Goal: Task Accomplishment & Management: Complete application form

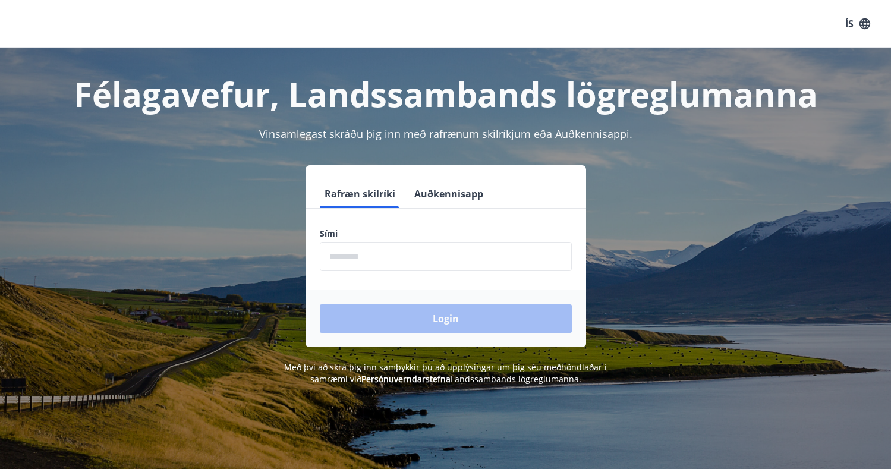
click at [415, 260] on input "phone" at bounding box center [446, 256] width 252 height 29
type input "********"
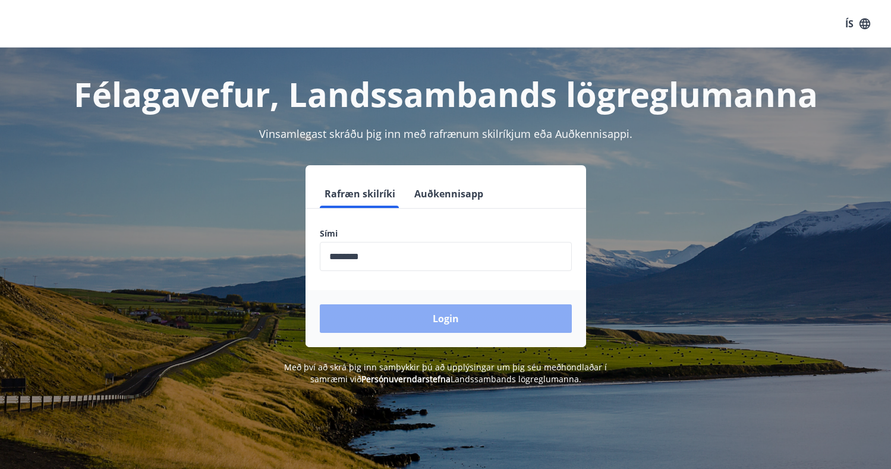
click at [409, 319] on button "Login" at bounding box center [446, 318] width 252 height 29
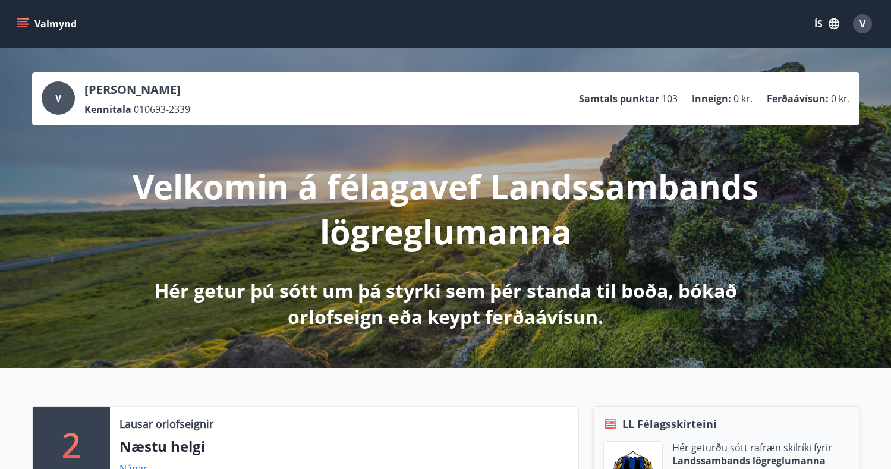
click at [37, 23] on button "Valmynd" at bounding box center [47, 23] width 67 height 21
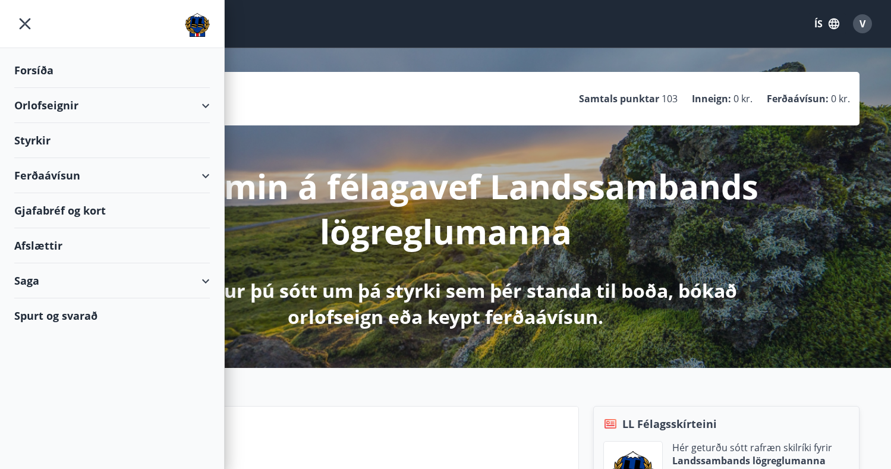
click at [59, 140] on div "Styrkir" at bounding box center [112, 140] width 196 height 35
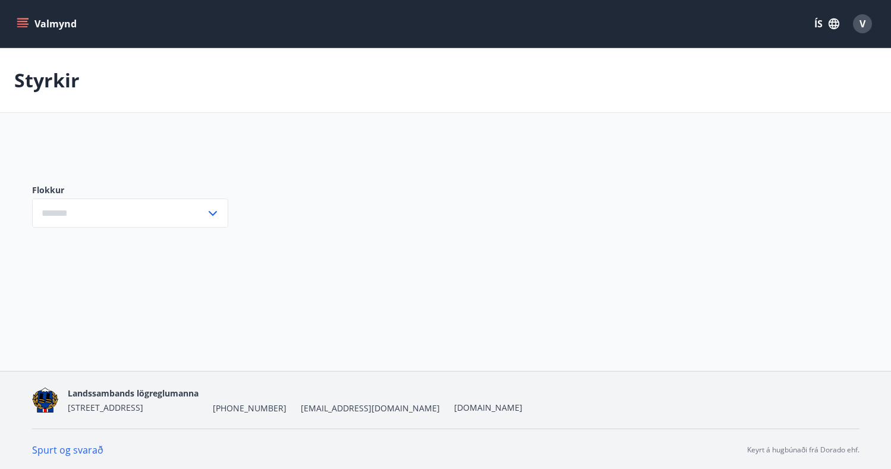
type input "***"
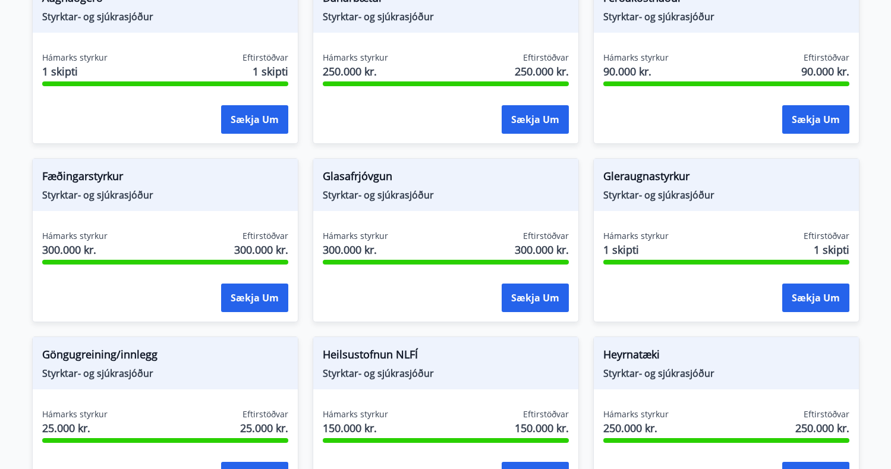
scroll to position [297, 0]
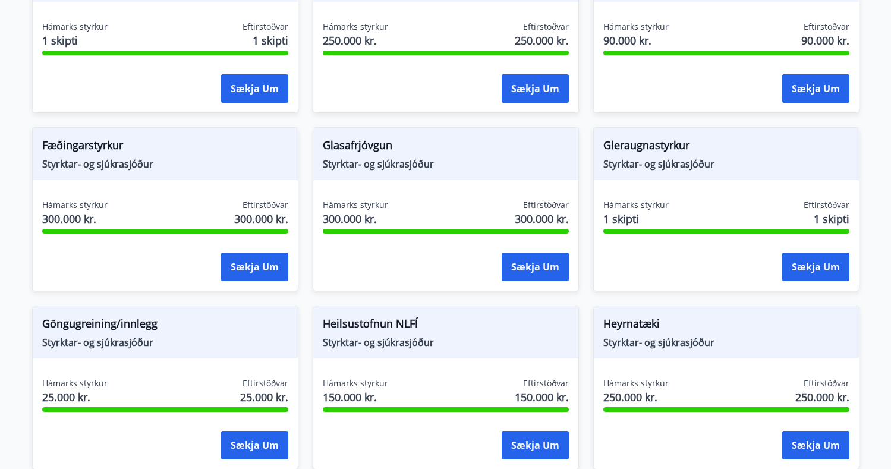
click at [414, 164] on span "Styrktar- og sjúkrasjóður" at bounding box center [446, 163] width 246 height 13
click at [428, 169] on span "Styrktar- og sjúkrasjóður" at bounding box center [446, 163] width 246 height 13
click at [390, 152] on span "Glasafrjóvgun" at bounding box center [446, 147] width 246 height 20
click at [370, 140] on span "Glasafrjóvgun" at bounding box center [446, 147] width 246 height 20
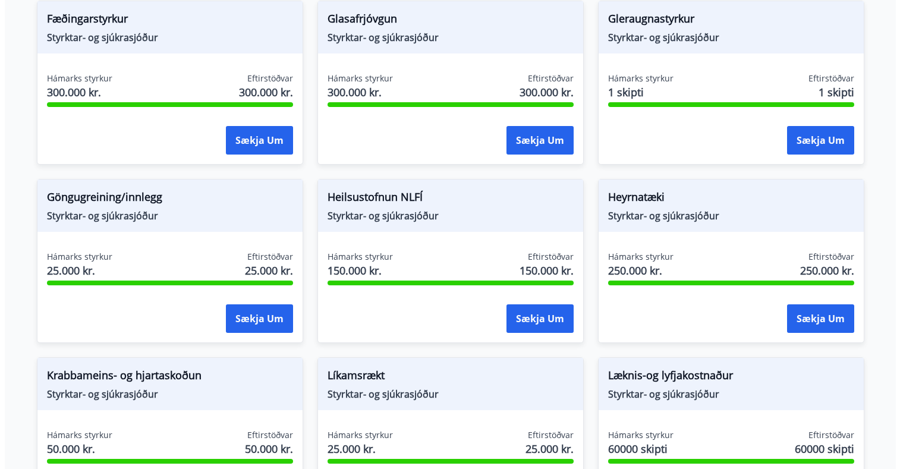
scroll to position [416, 0]
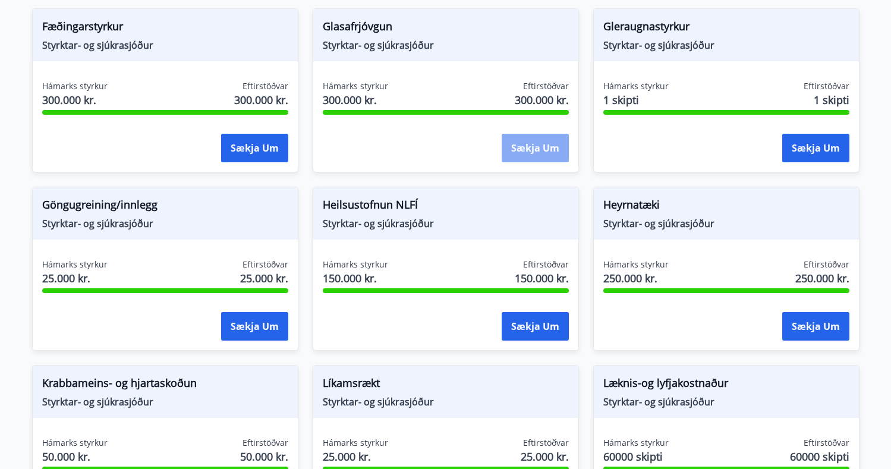
click at [557, 152] on button "Sækja um" at bounding box center [535, 148] width 67 height 29
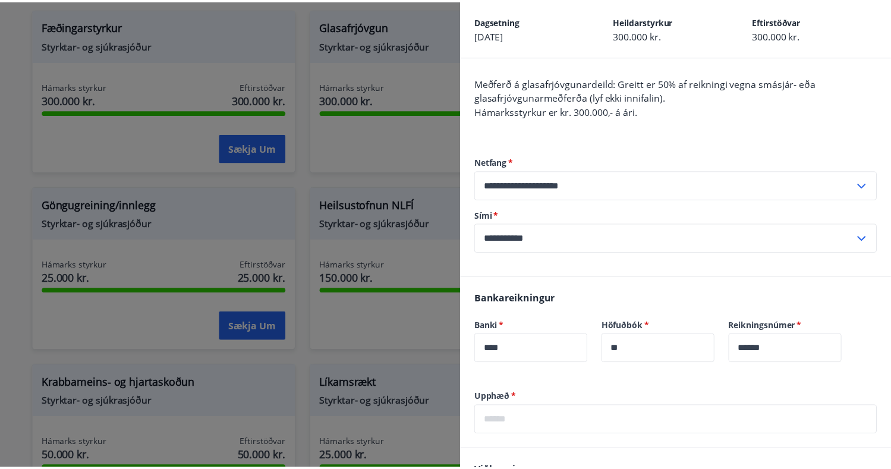
scroll to position [0, 0]
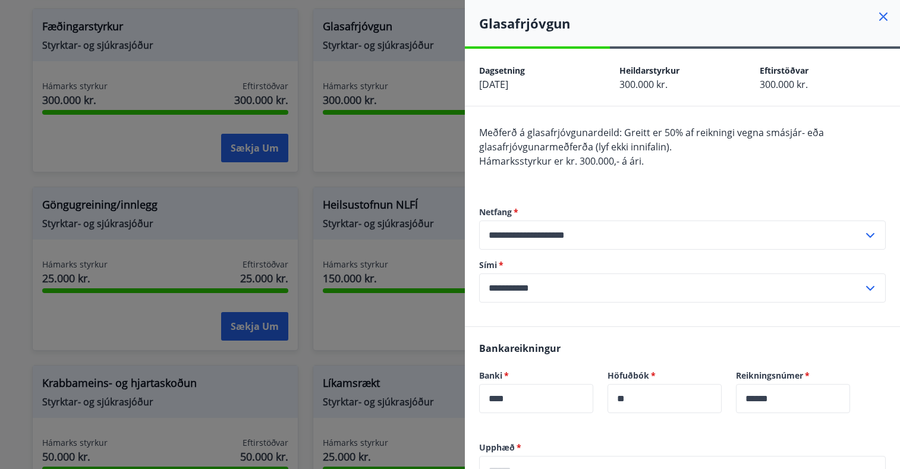
click at [399, 125] on div at bounding box center [450, 234] width 900 height 469
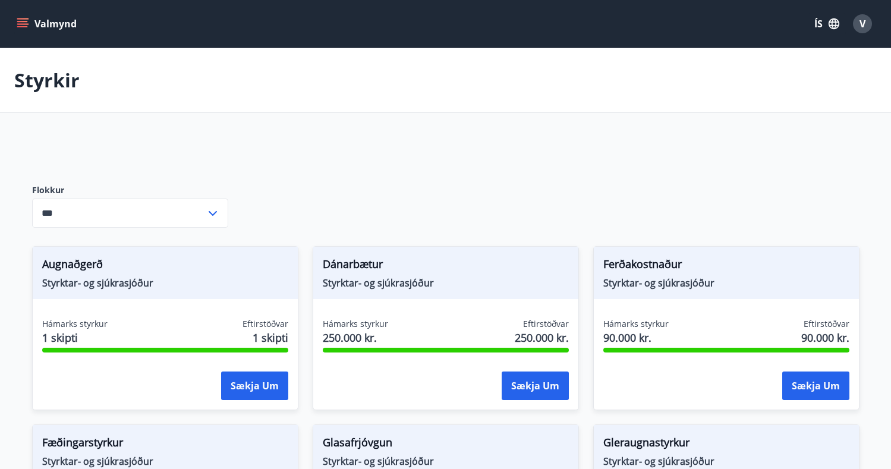
click at [144, 204] on input "***" at bounding box center [119, 212] width 174 height 29
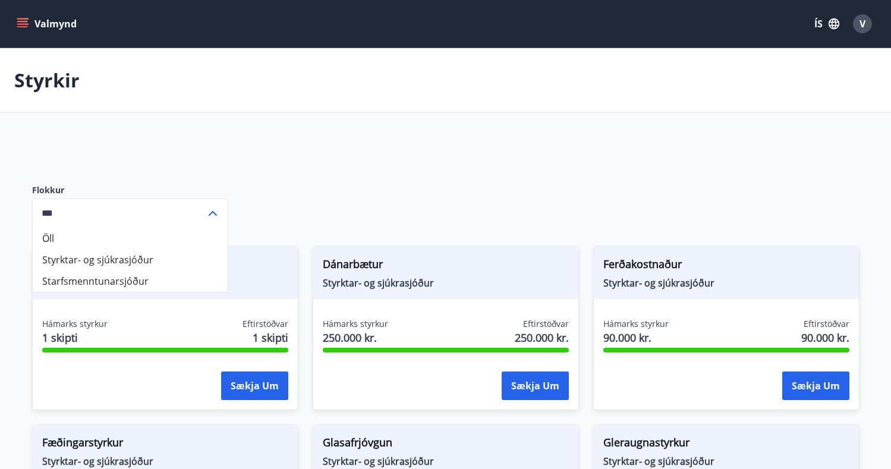
click at [144, 204] on input "***" at bounding box center [119, 212] width 174 height 29
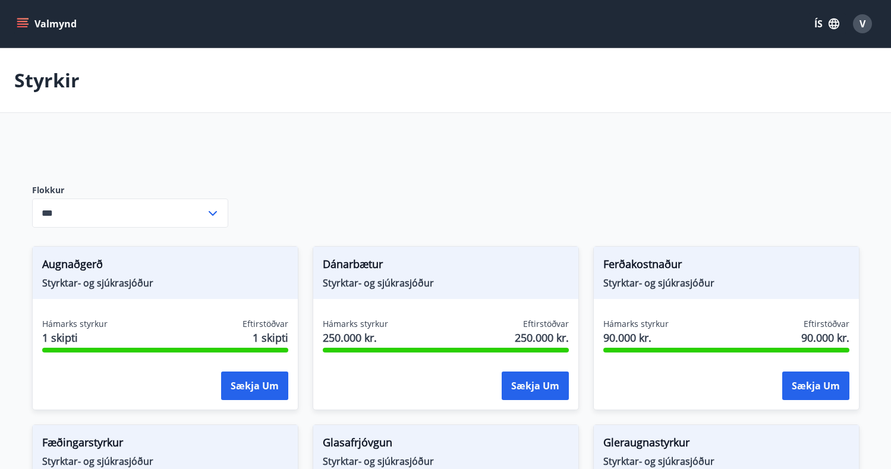
click at [21, 23] on icon "menu" at bounding box center [23, 24] width 12 height 12
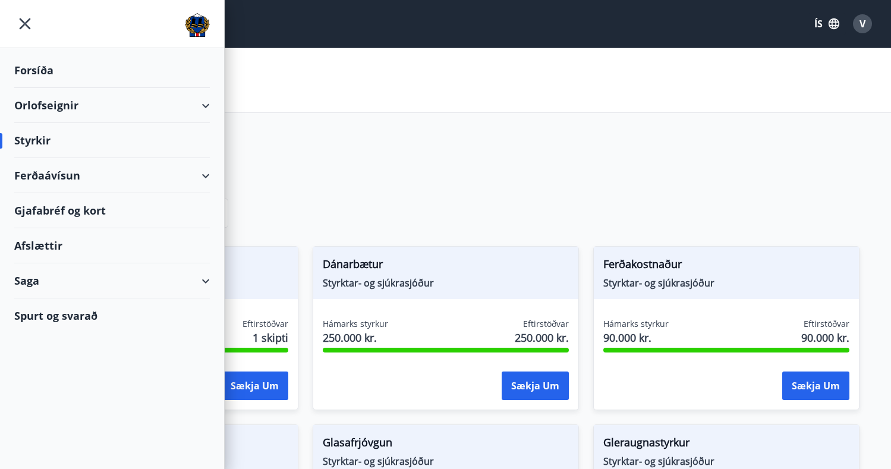
drag, startPoint x: 500, startPoint y: 185, endPoint x: 365, endPoint y: 169, distance: 135.2
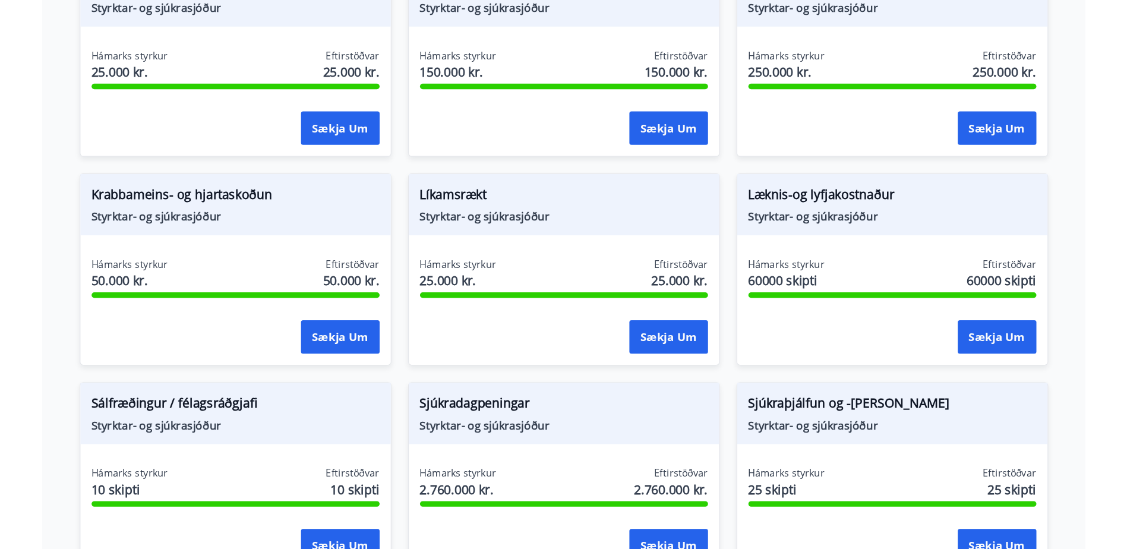
scroll to position [654, 0]
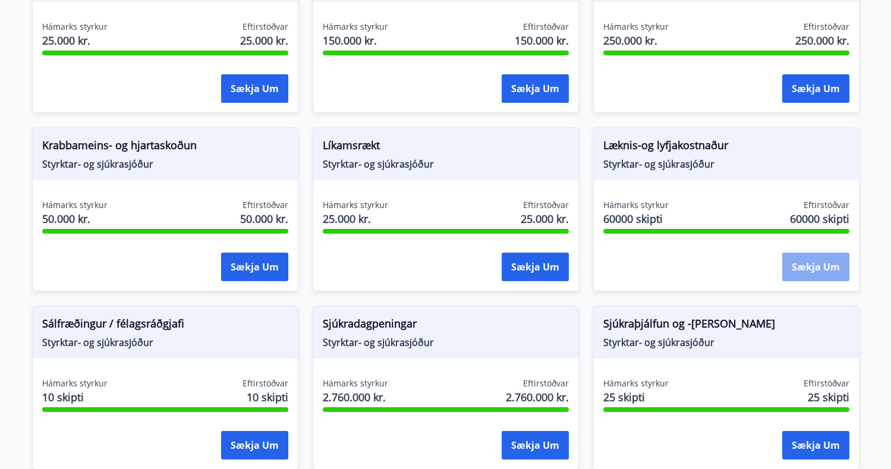
click at [821, 268] on button "Sækja um" at bounding box center [815, 267] width 67 height 29
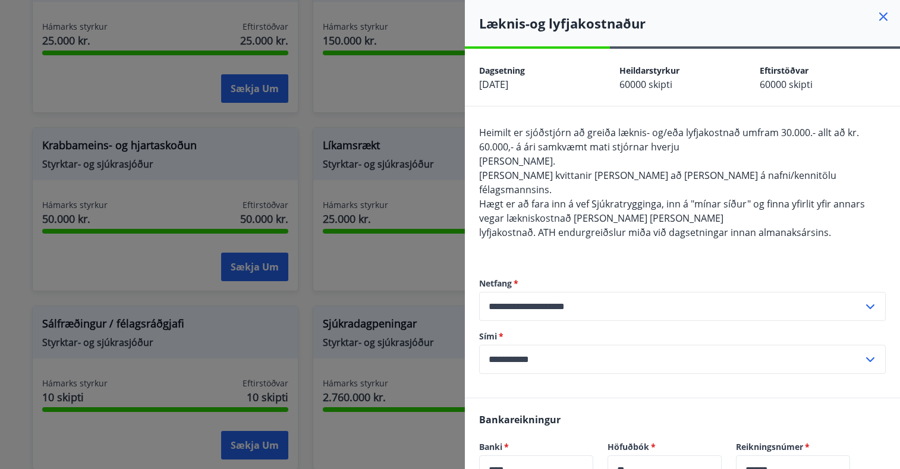
click at [412, 251] on div at bounding box center [450, 234] width 900 height 469
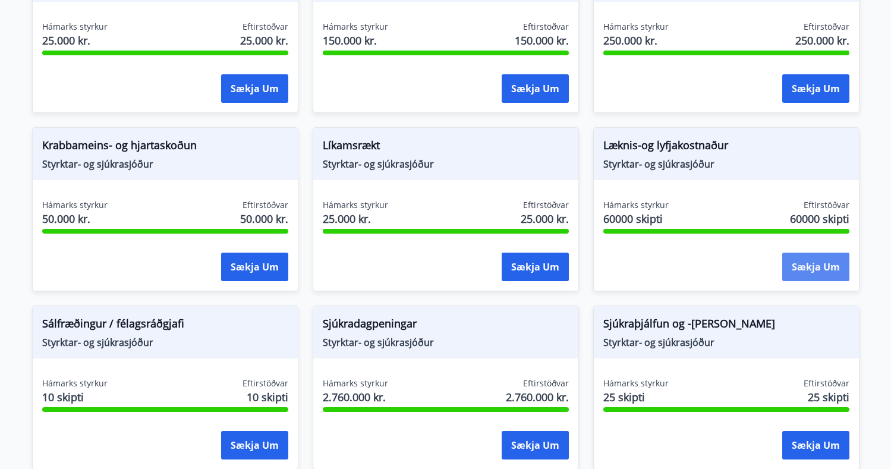
click at [806, 266] on button "Sækja um" at bounding box center [815, 267] width 67 height 29
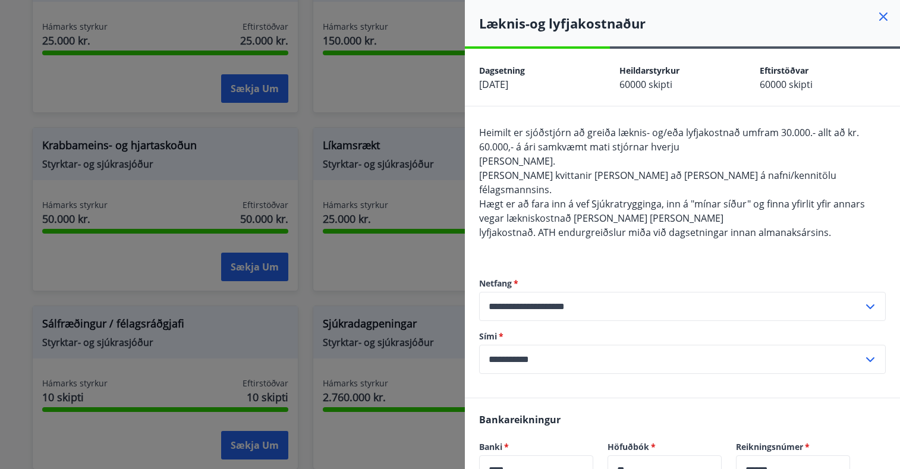
click at [369, 203] on div at bounding box center [450, 234] width 900 height 469
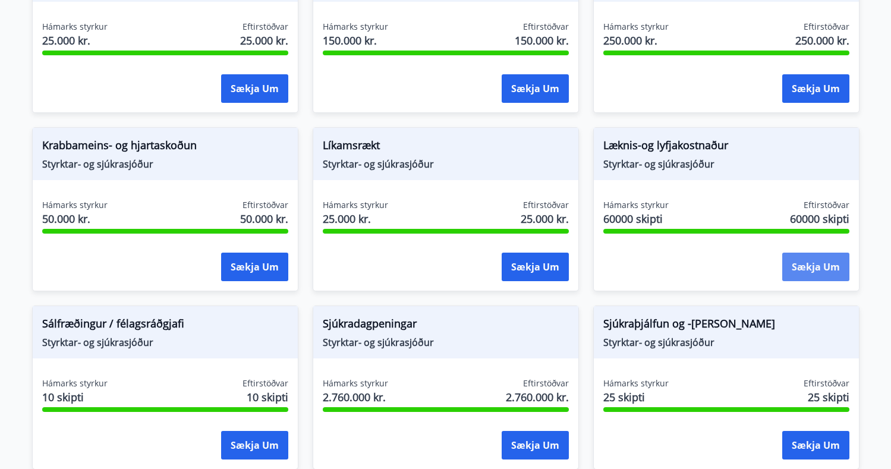
click at [813, 257] on button "Sækja um" at bounding box center [815, 267] width 67 height 29
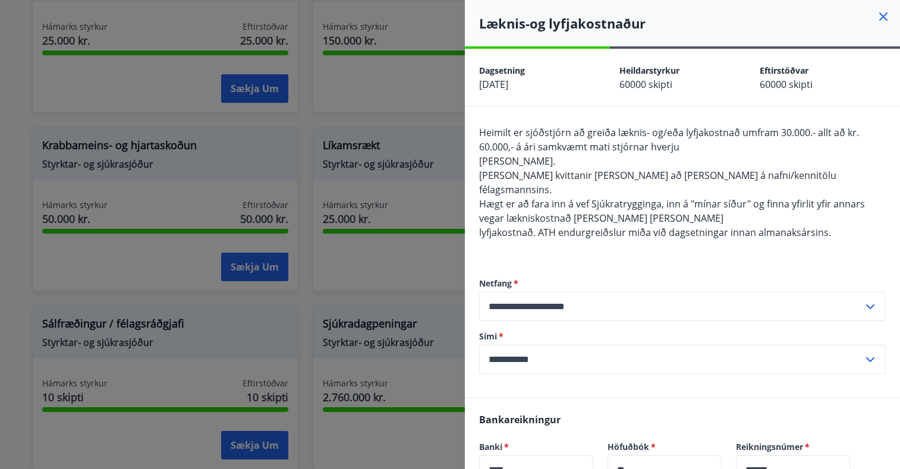
click at [381, 231] on div at bounding box center [450, 234] width 900 height 469
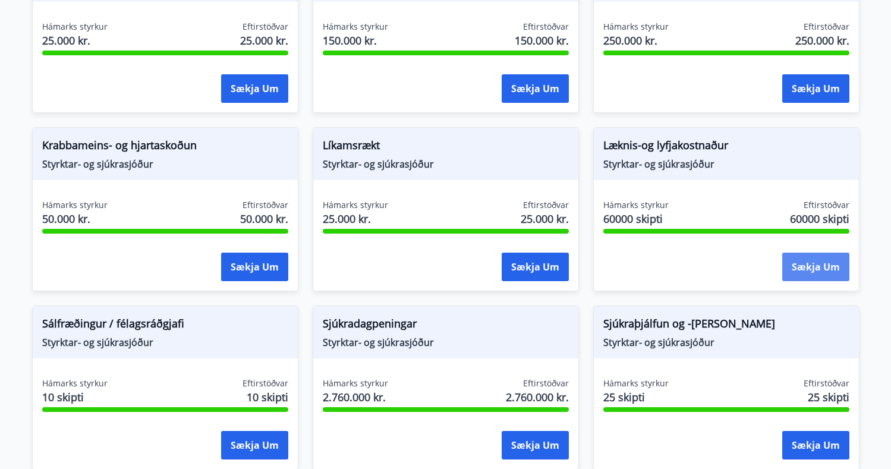
click at [819, 259] on button "Sækja um" at bounding box center [815, 267] width 67 height 29
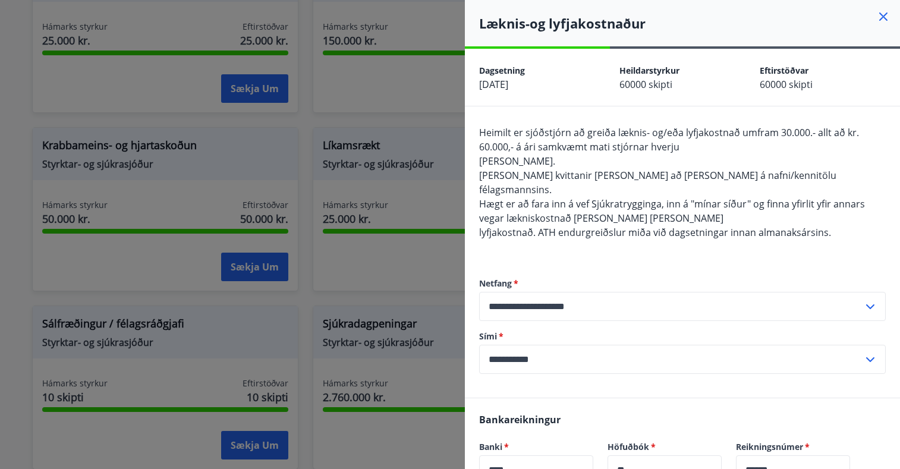
click at [401, 198] on div at bounding box center [450, 234] width 900 height 469
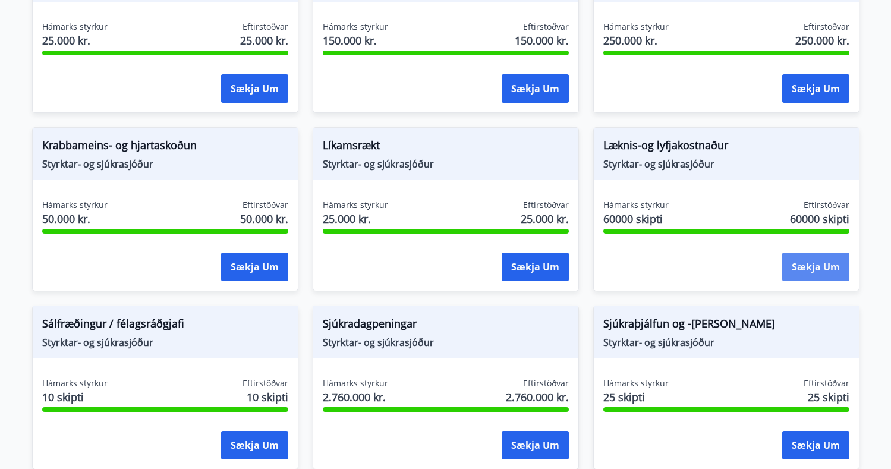
drag, startPoint x: 714, startPoint y: 173, endPoint x: 784, endPoint y: 257, distance: 109.6
click at [719, 173] on div "Læknis-og lyfjakostnaður Styrktar- og sjúkrasjóður" at bounding box center [726, 154] width 265 height 52
click at [808, 260] on button "Sækja um" at bounding box center [815, 267] width 67 height 29
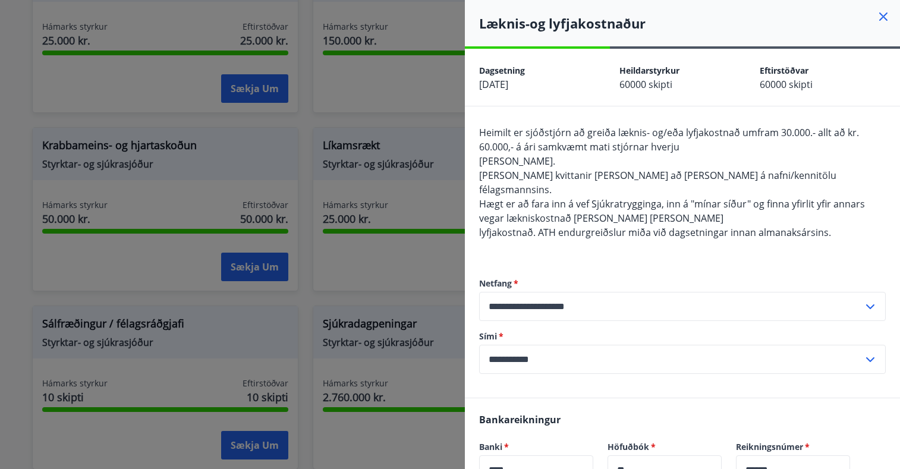
click at [428, 90] on div at bounding box center [450, 234] width 900 height 469
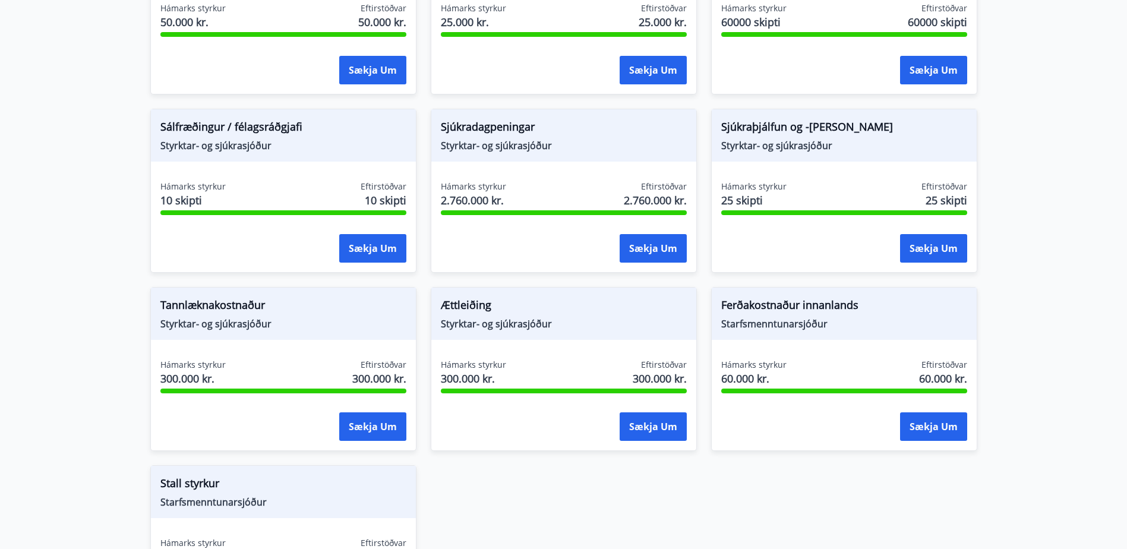
scroll to position [832, 0]
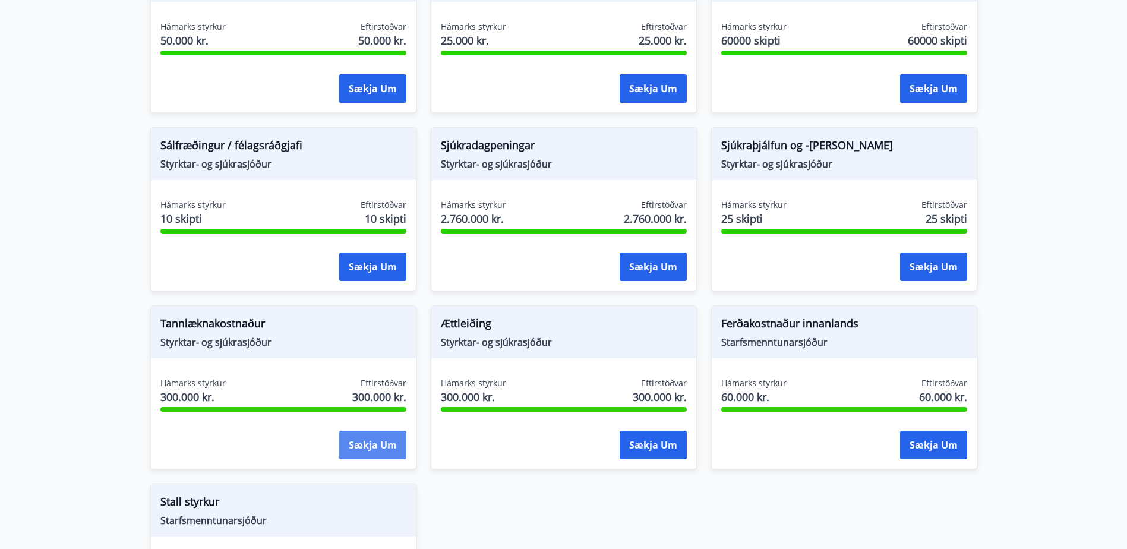
click at [354, 440] on button "Sækja um" at bounding box center [372, 445] width 67 height 29
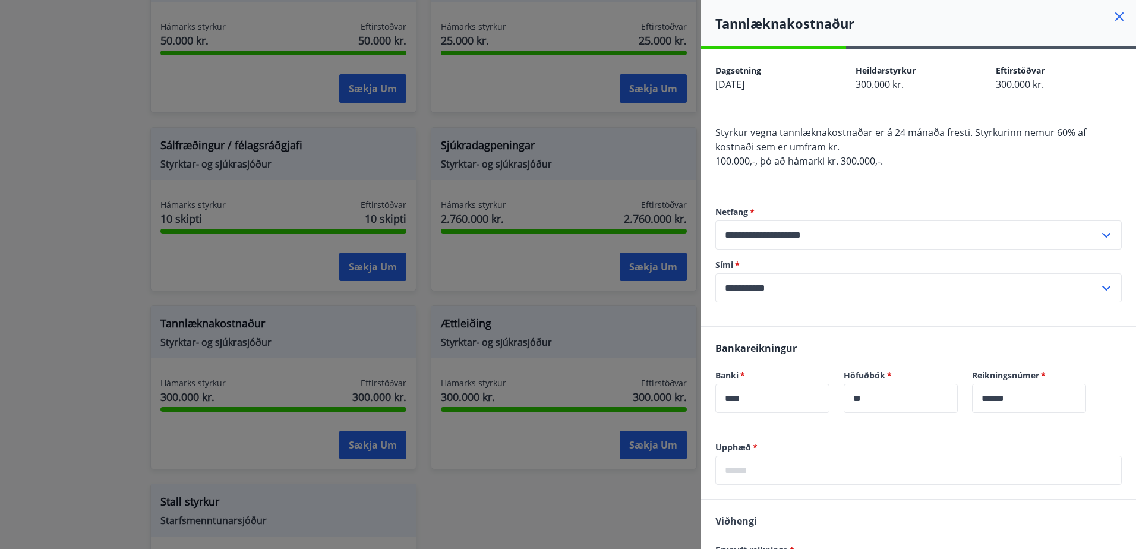
click at [571, 176] on div at bounding box center [568, 274] width 1136 height 549
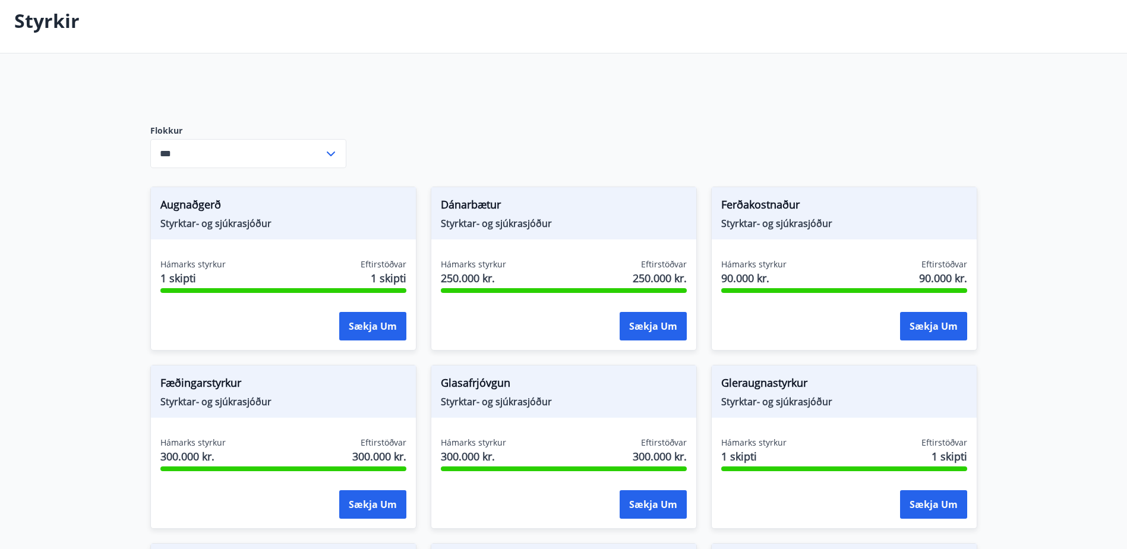
scroll to position [0, 0]
